Goal: Register for event/course

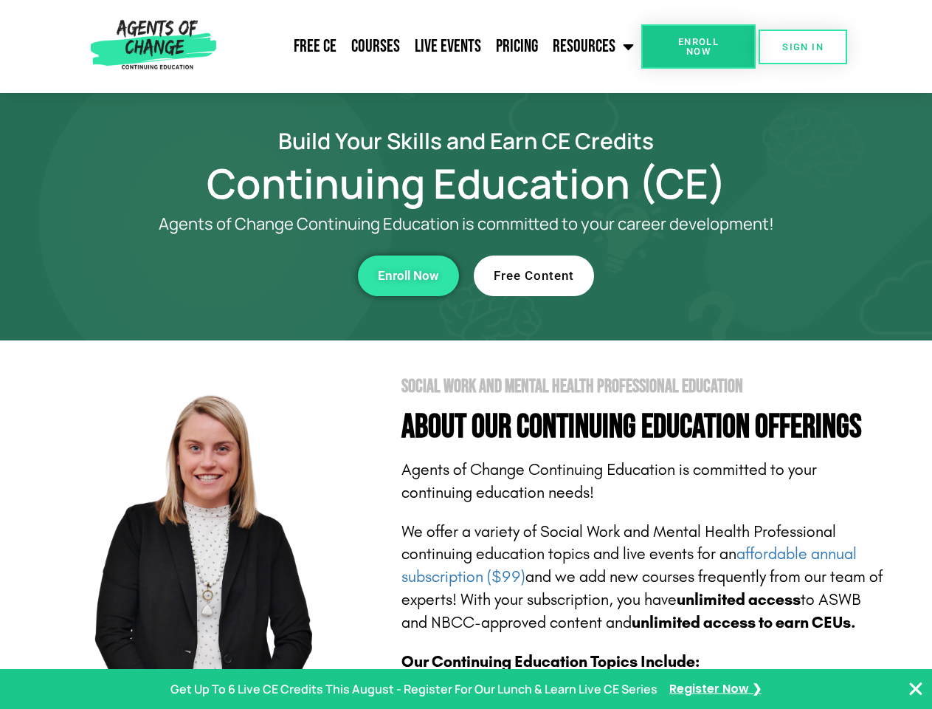
click at [466, 354] on section "Social Work and Mental Health Professional Education About Our Continuing Educa…" at bounding box center [466, 650] width 932 height 620
click at [698, 47] on span "Enroll Now" at bounding box center [698, 46] width 67 height 19
click at [803, 47] on span "SIGN IN" at bounding box center [802, 47] width 41 height 10
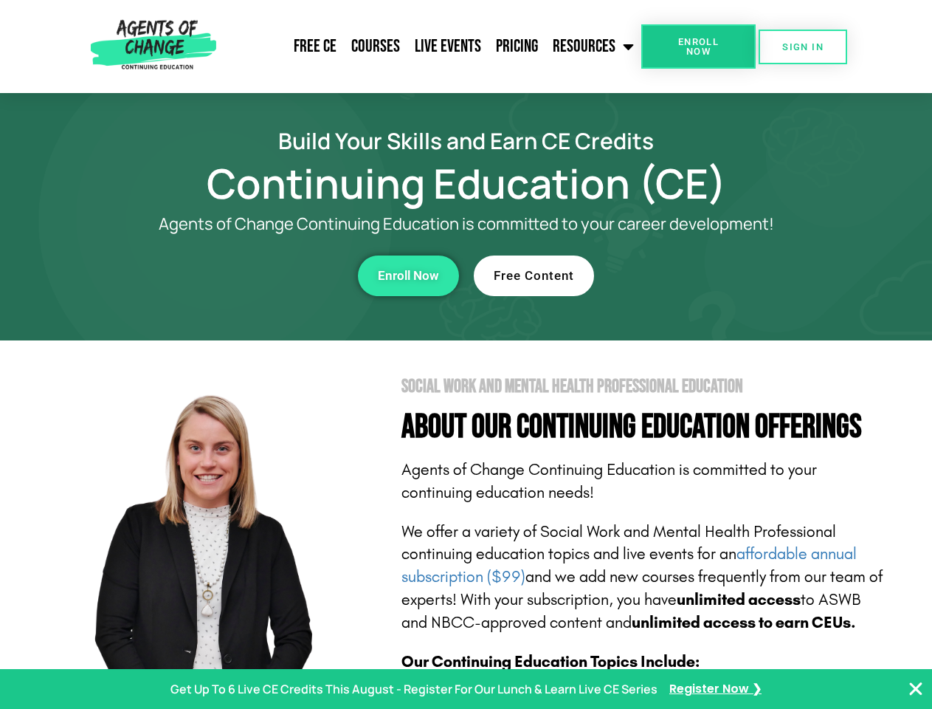
click at [256, 275] on div "Enroll Now" at bounding box center [256, 275] width 406 height 41
click at [408, 275] on span "Enroll Now" at bounding box center [408, 275] width 61 height 13
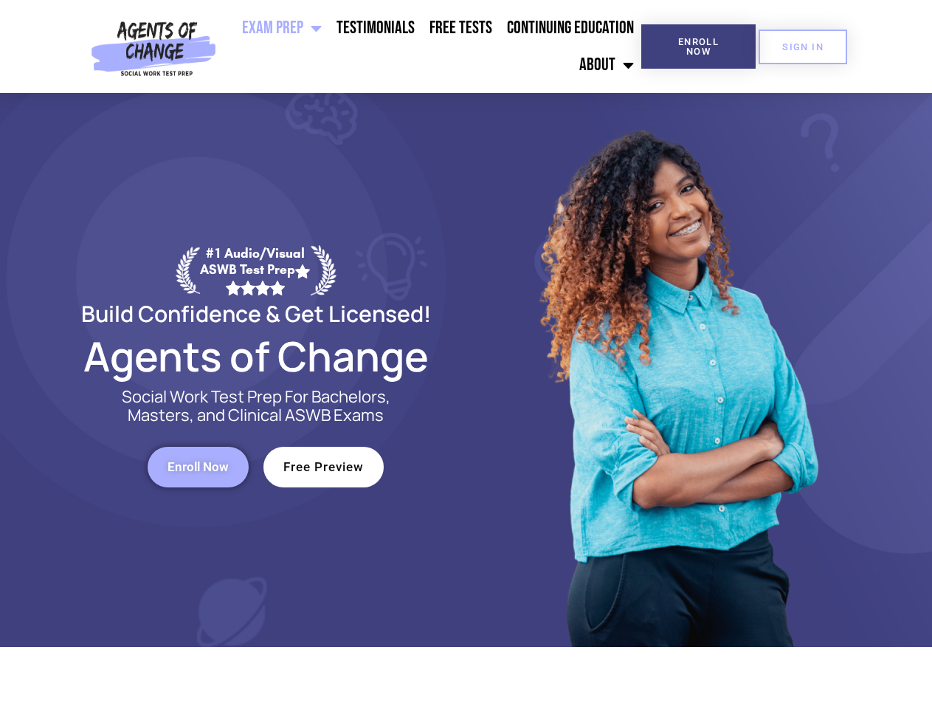
click at [467, 354] on div at bounding box center [677, 370] width 421 height 554
click at [432, 47] on ul "Exam Prep BSW Exam Prep: ASWB Bachelors Level Exam LMSW Exam Prep: ASWB Masters…" at bounding box center [431, 47] width 419 height 74
